Goal: Entertainment & Leisure: Consume media (video, audio)

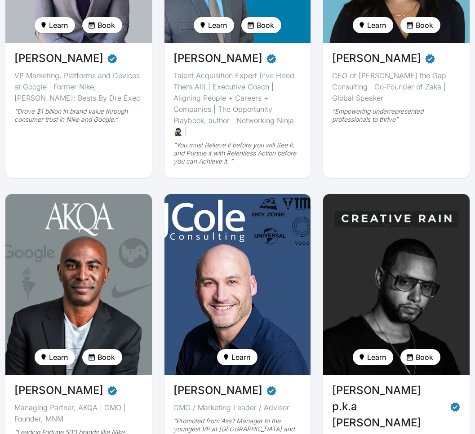
scroll to position [369, 0]
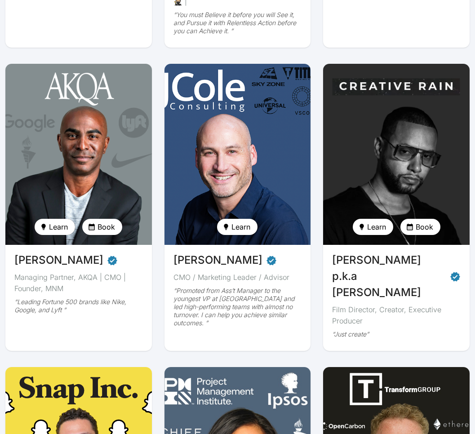
click at [398, 154] on img at bounding box center [396, 154] width 150 height 186
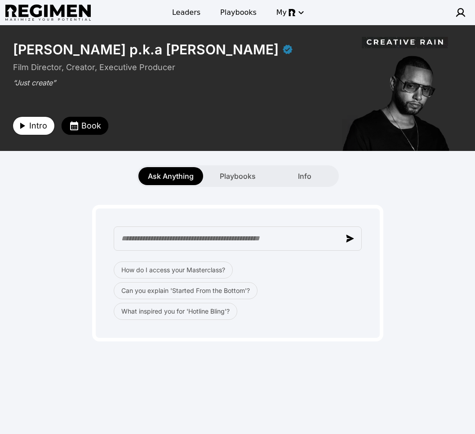
click at [40, 125] on span "Intro" at bounding box center [38, 125] width 18 height 13
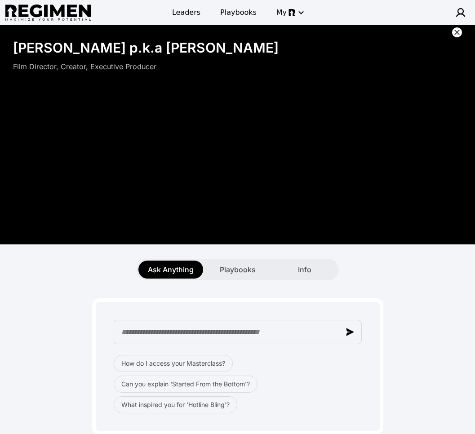
click at [425, 323] on div "How do I access your Masterclass? Can you explain 'Started From the Bottom'? Wh…" at bounding box center [237, 357] width 464 height 154
click at [456, 31] on icon at bounding box center [456, 32] width 9 height 9
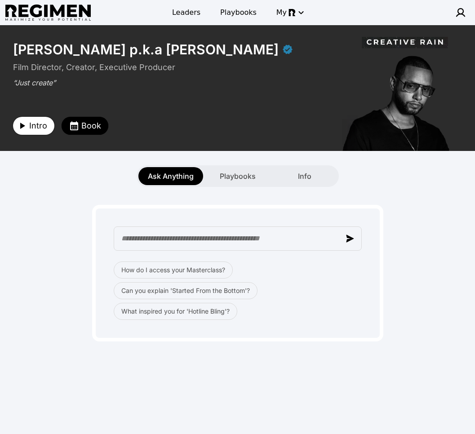
click at [17, 124] on icon "button" at bounding box center [22, 125] width 11 height 11
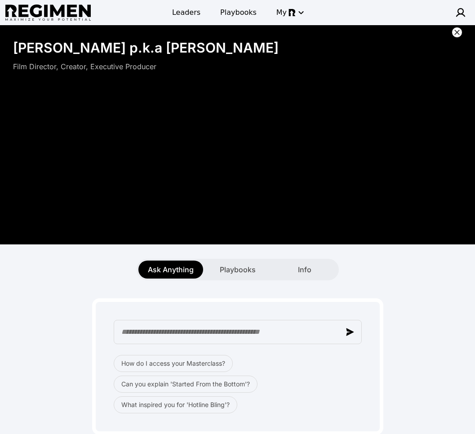
click at [460, 31] on icon at bounding box center [456, 32] width 9 height 9
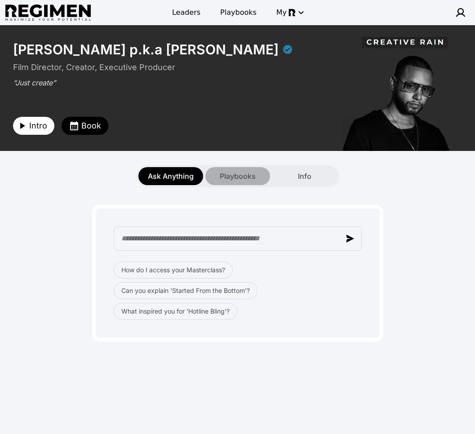
click at [229, 183] on div "Playbooks" at bounding box center [237, 176] width 65 height 18
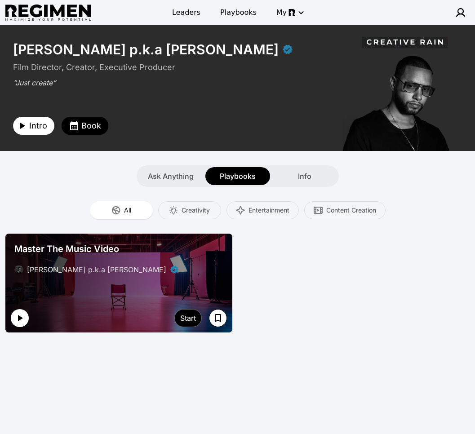
click at [22, 318] on icon "button" at bounding box center [19, 318] width 11 height 11
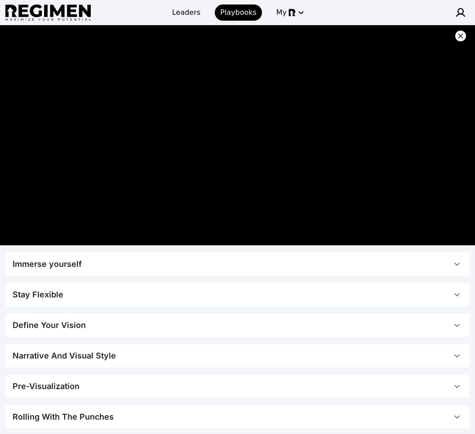
click at [464, 30] on div at bounding box center [237, 135] width 475 height 220
click at [139, 27] on div at bounding box center [237, 135] width 475 height 220
click at [190, 13] on span "Leaders" at bounding box center [186, 12] width 28 height 11
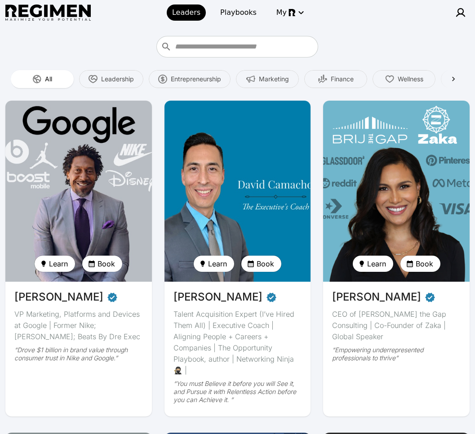
scroll to position [297, 0]
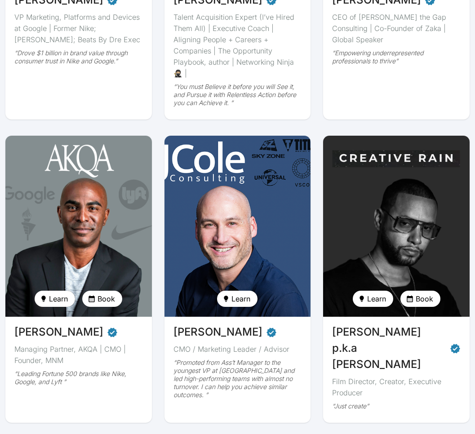
click at [393, 233] on img at bounding box center [396, 226] width 150 height 186
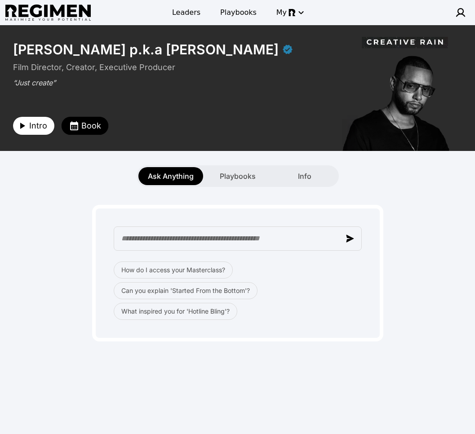
click at [282, 382] on div "**********" at bounding box center [237, 228] width 475 height 407
